Goal: Transaction & Acquisition: Purchase product/service

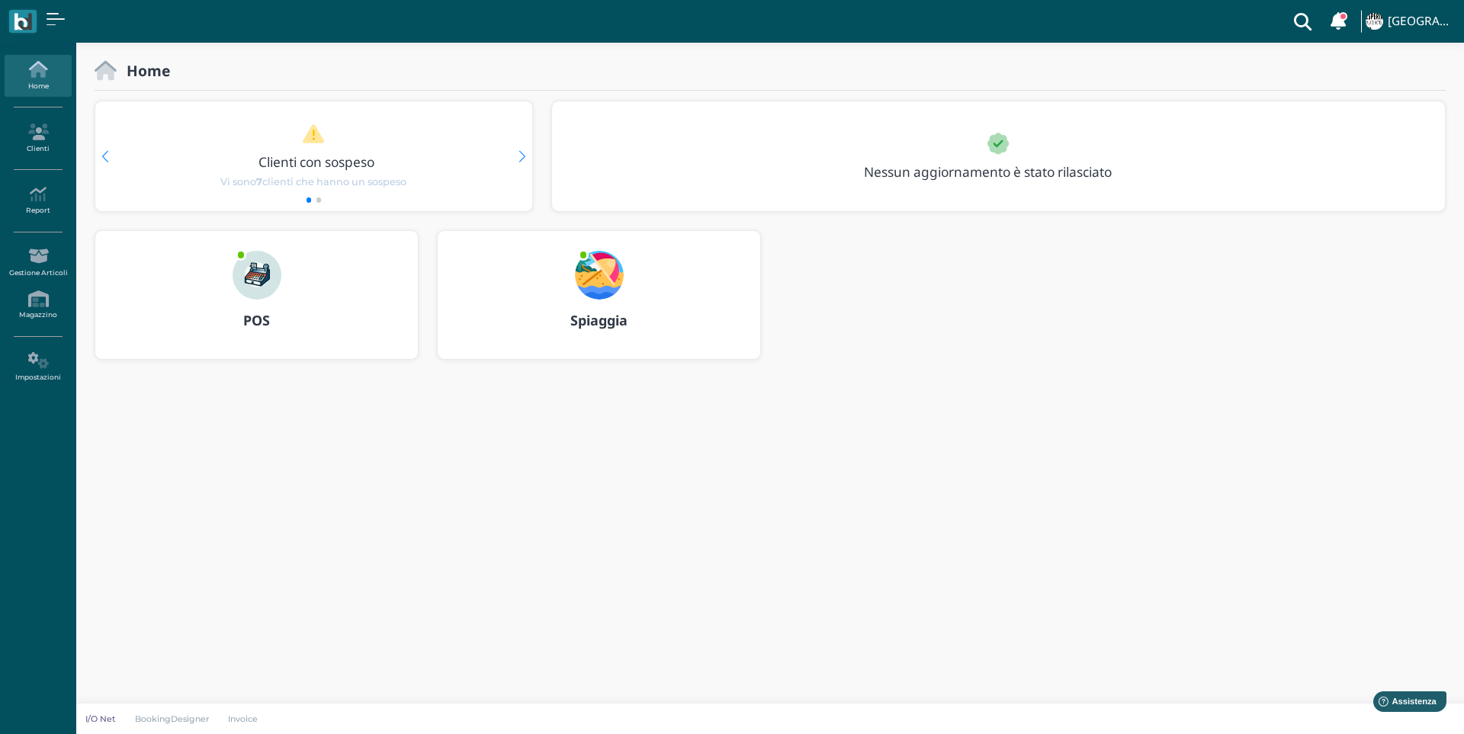
click at [293, 301] on div "POS" at bounding box center [256, 321] width 322 height 43
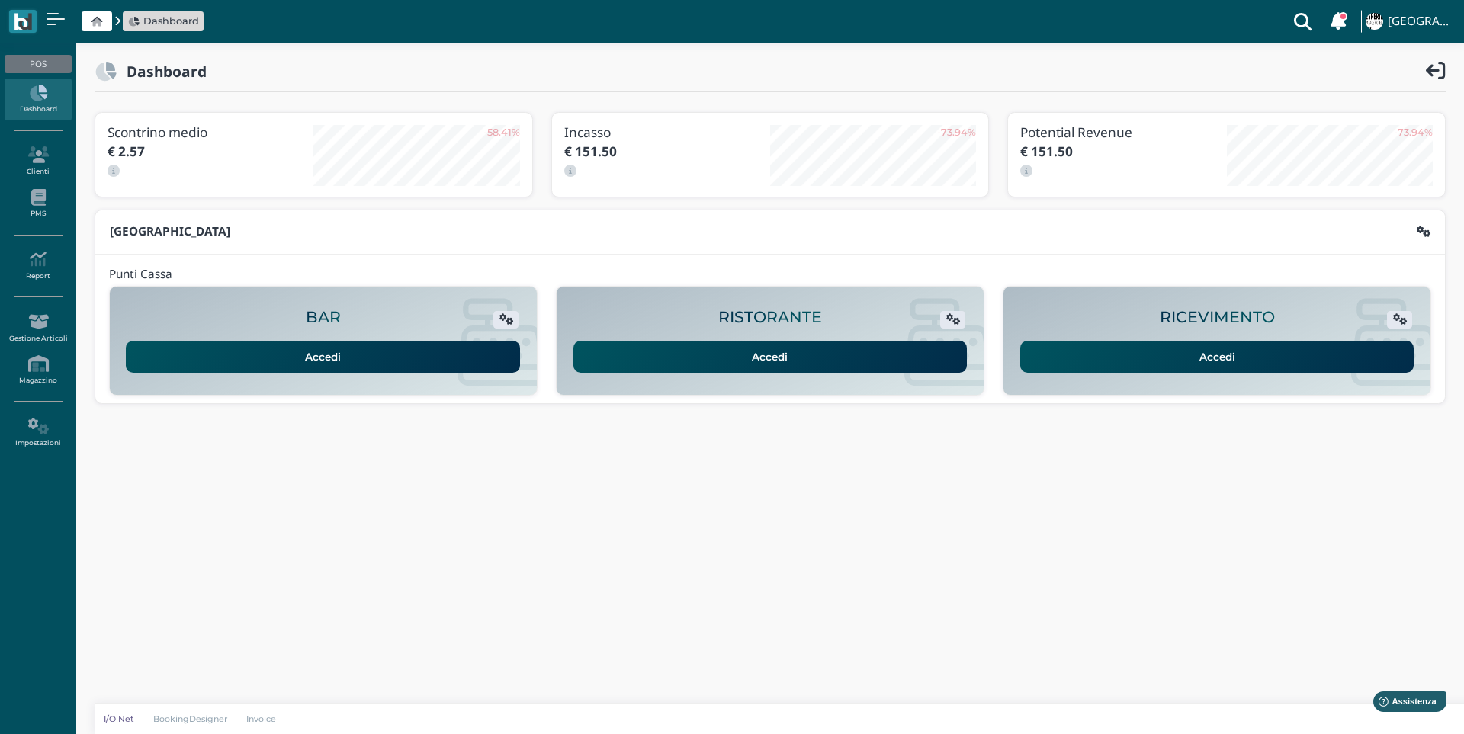
click at [1133, 348] on link "Accedi" at bounding box center [1217, 357] width 394 height 32
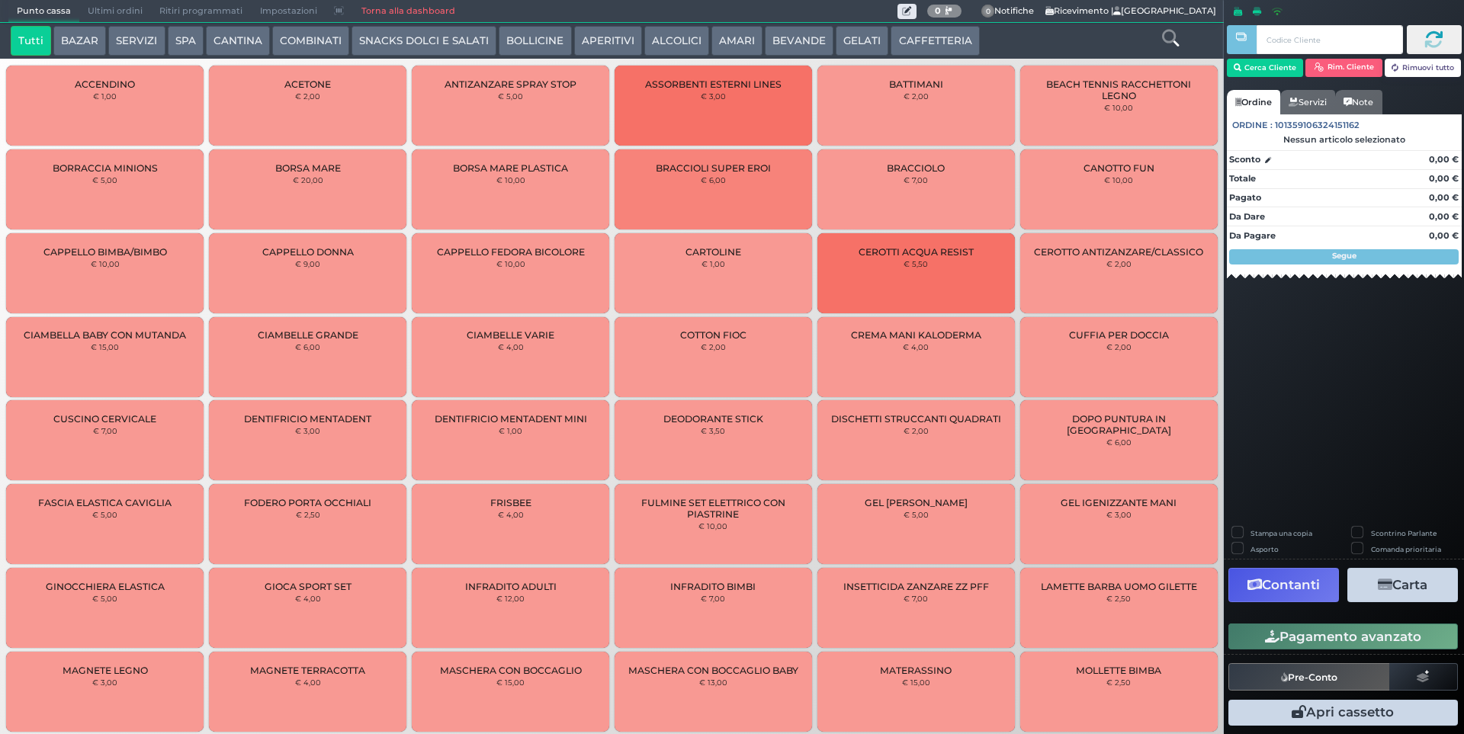
click at [785, 41] on button "BEVANDE" at bounding box center [799, 41] width 69 height 30
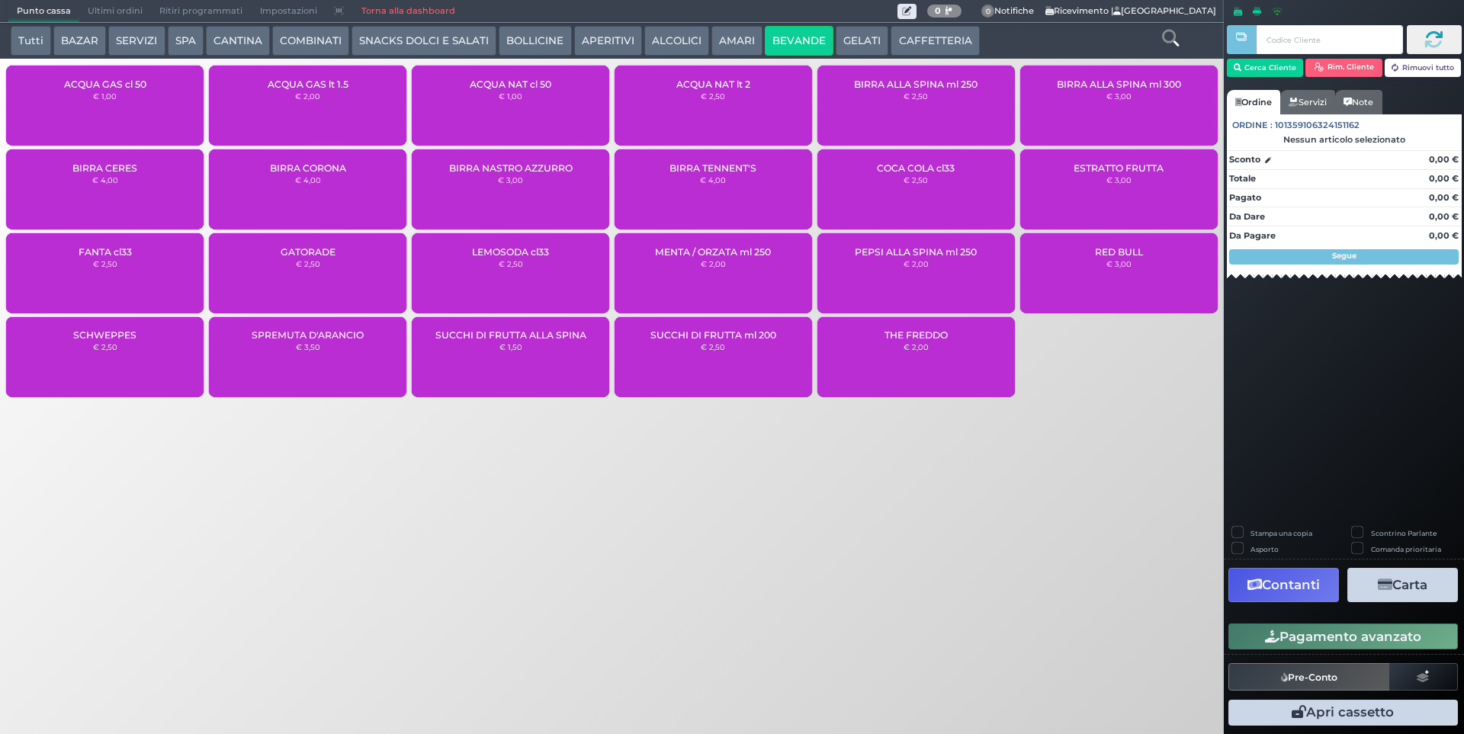
click at [525, 111] on div "ACQUA NAT cl 50 € 1,00" at bounding box center [510, 106] width 197 height 80
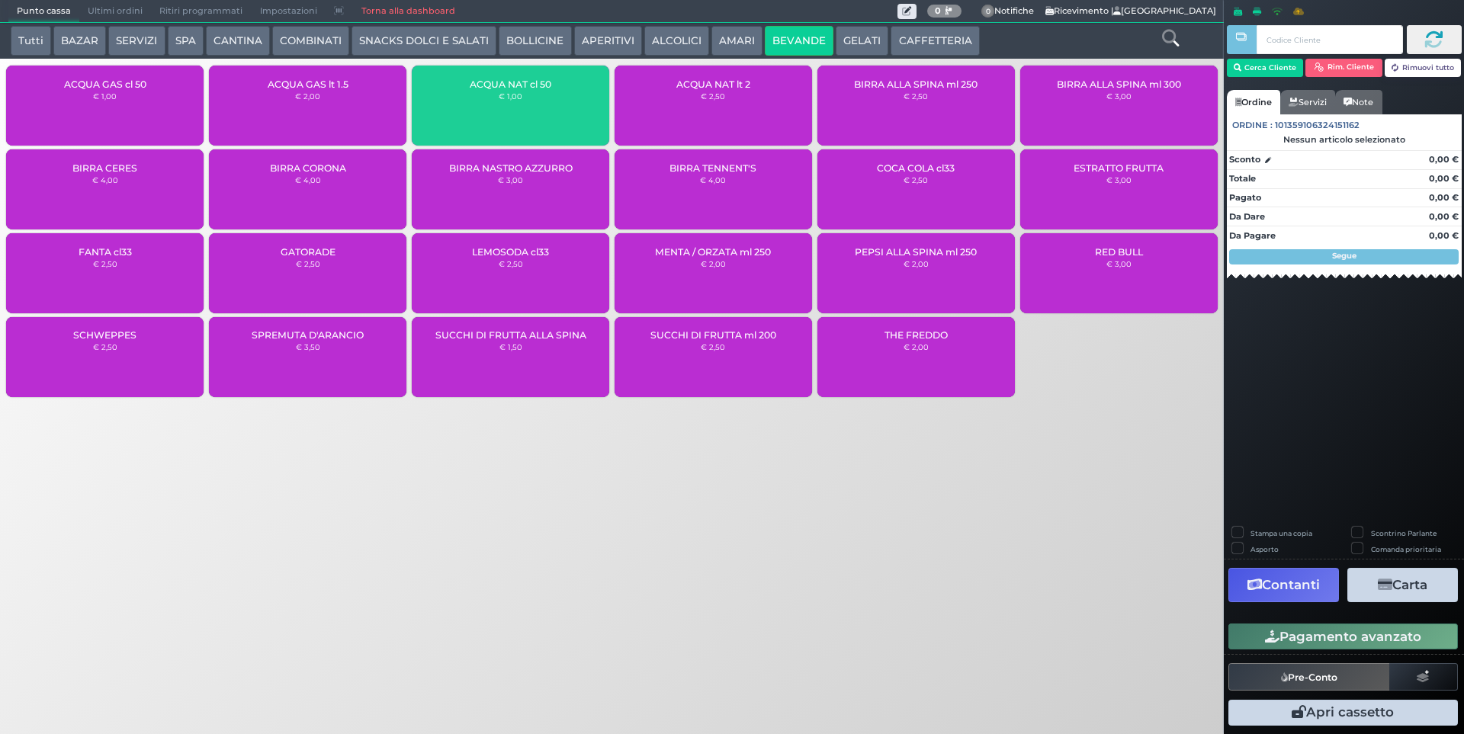
click at [525, 111] on div "ACQUA NAT cl 50 € 1,00" at bounding box center [510, 106] width 197 height 80
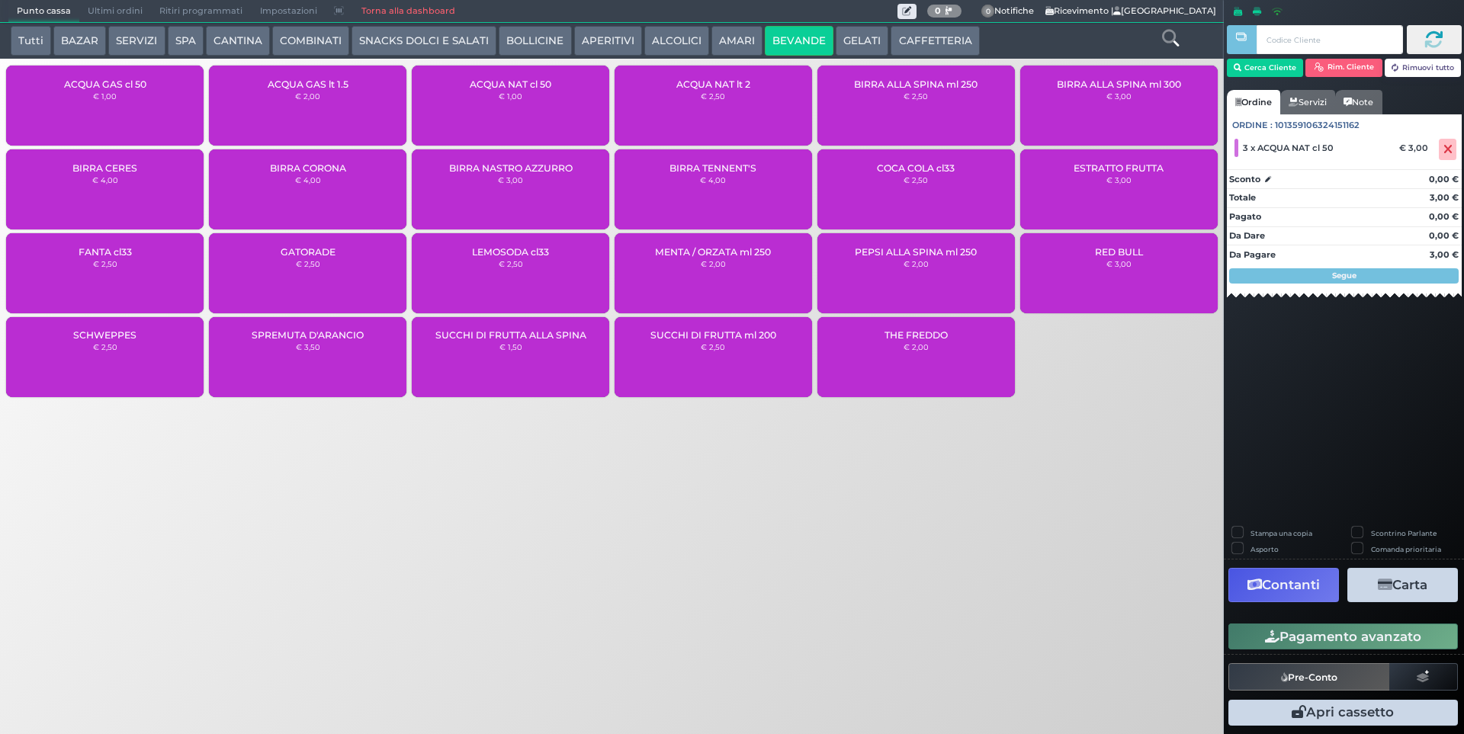
click at [1281, 529] on label "Stampa una copia" at bounding box center [1281, 533] width 62 height 10
checkbox input "true"
click at [1405, 581] on button "Carta" at bounding box center [1402, 585] width 111 height 34
